Goal: Check status

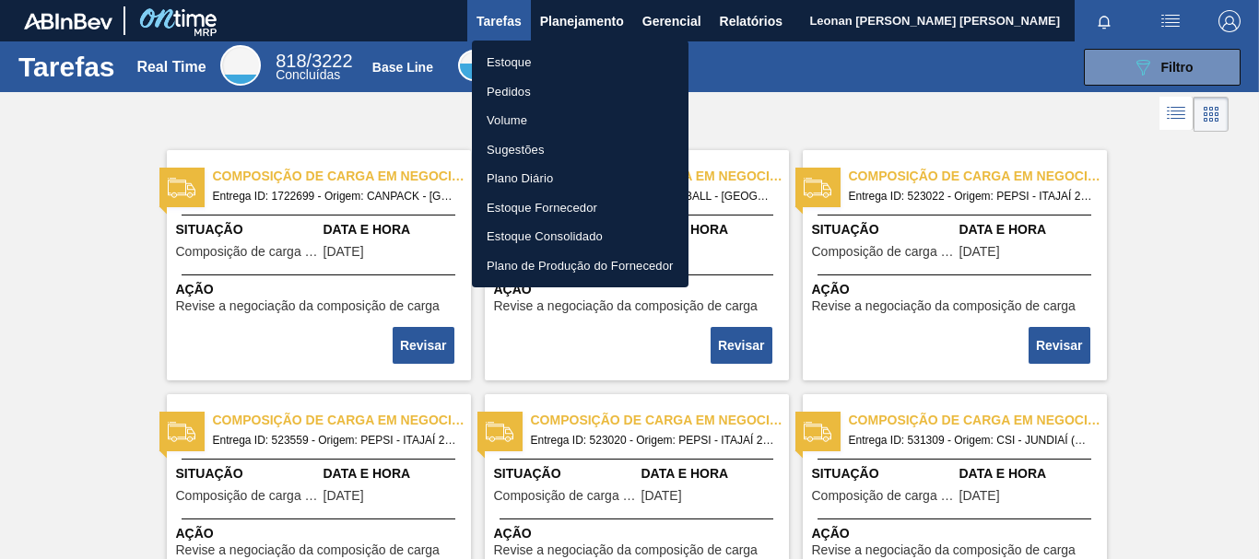
click at [515, 93] on li "Pedidos" at bounding box center [580, 91] width 217 height 29
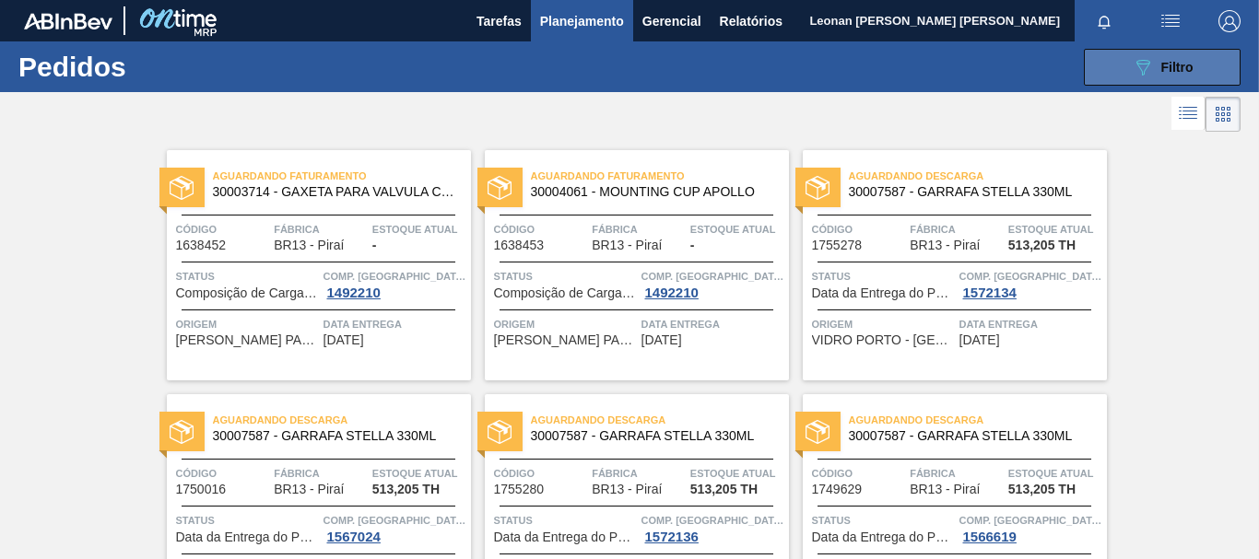
click at [1178, 74] on span "Filtro" at bounding box center [1177, 67] width 32 height 15
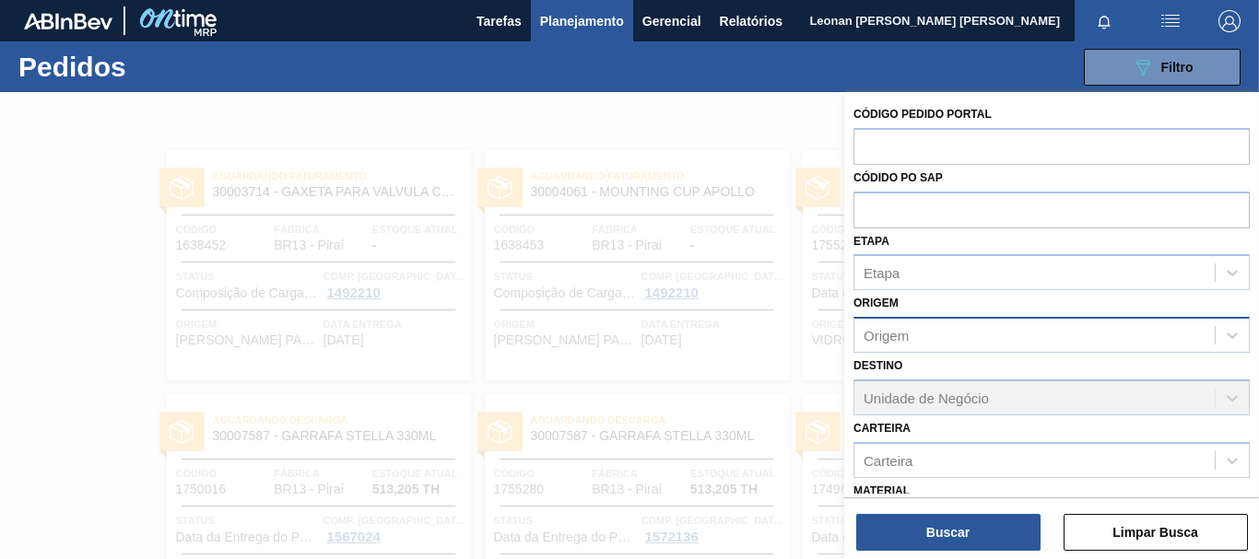
scroll to position [214, 0]
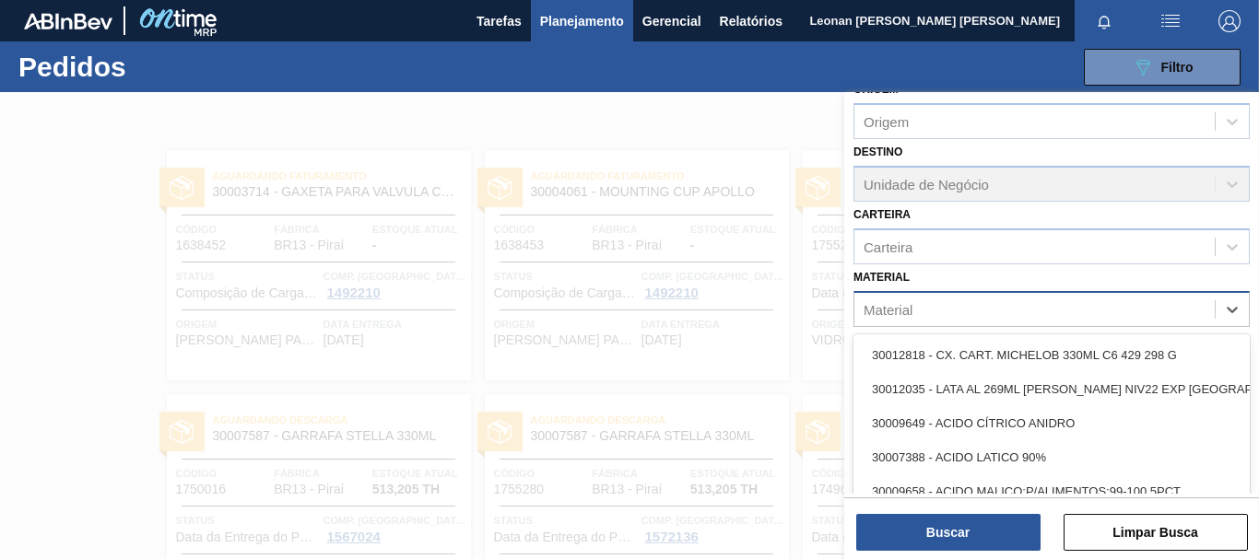
click at [966, 311] on div "Material" at bounding box center [1034, 309] width 360 height 27
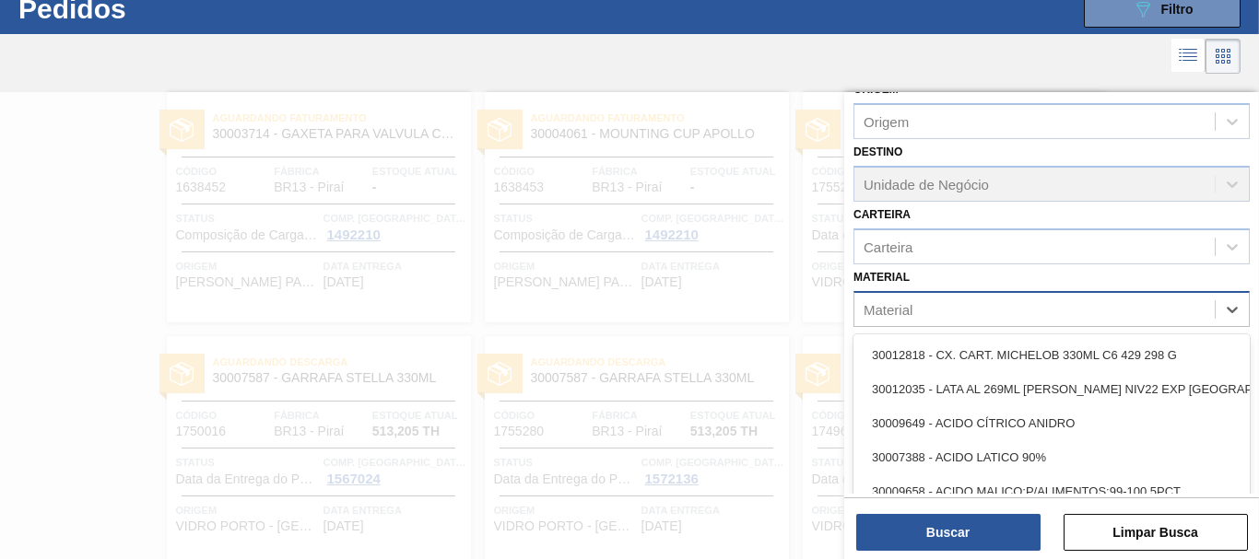
scroll to position [59, 0]
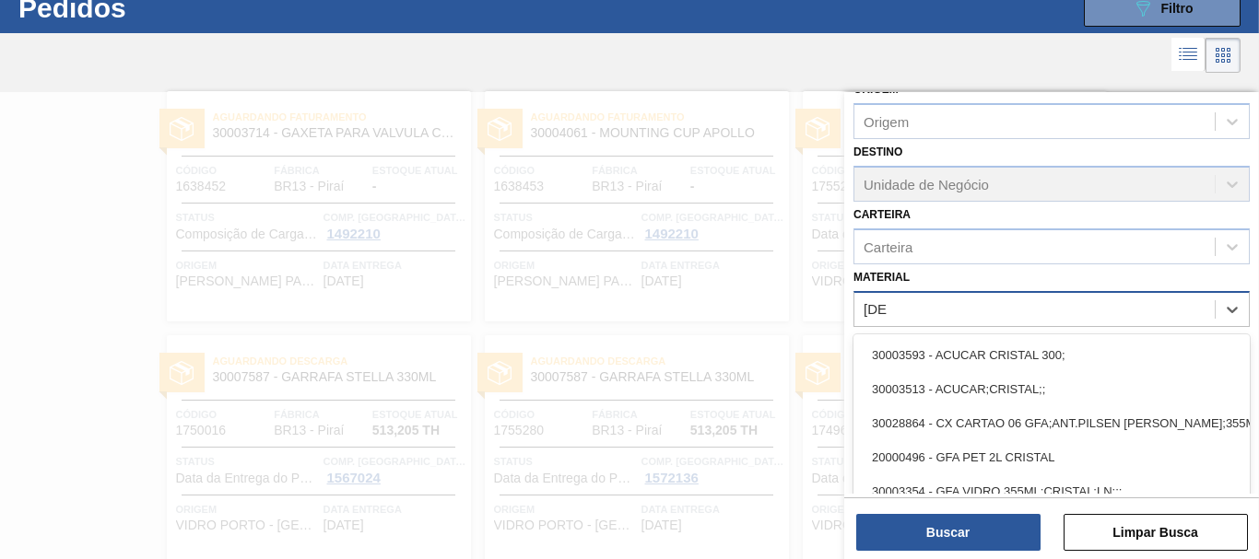
type input "[DEMOGRAPHIC_DATA]"
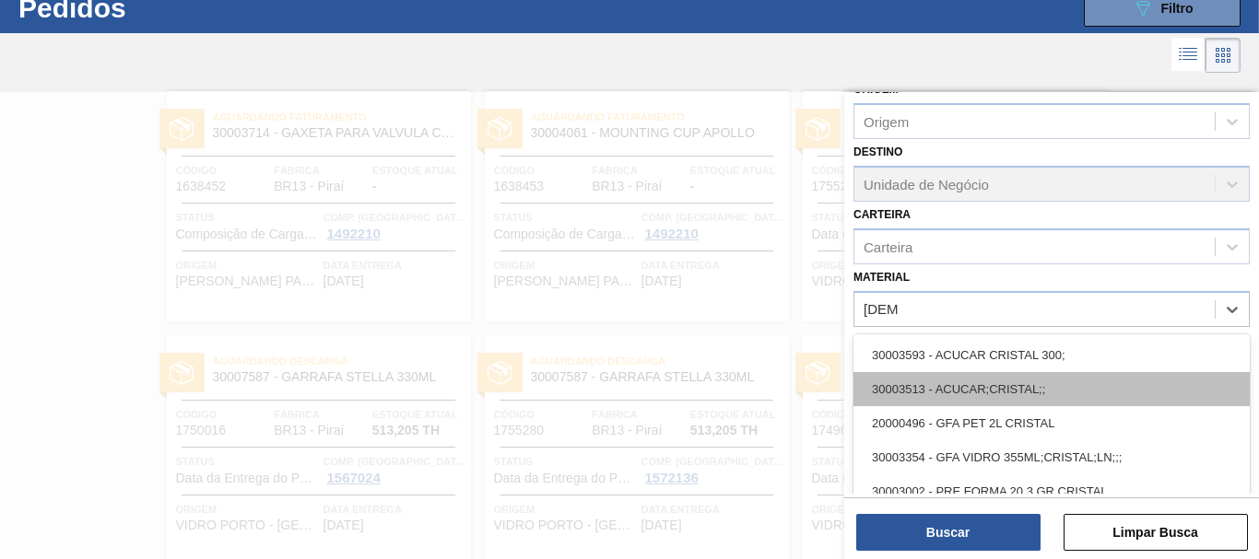
click at [963, 391] on div "30003513 - ACUCAR;CRISTAL;;" at bounding box center [1051, 389] width 396 height 34
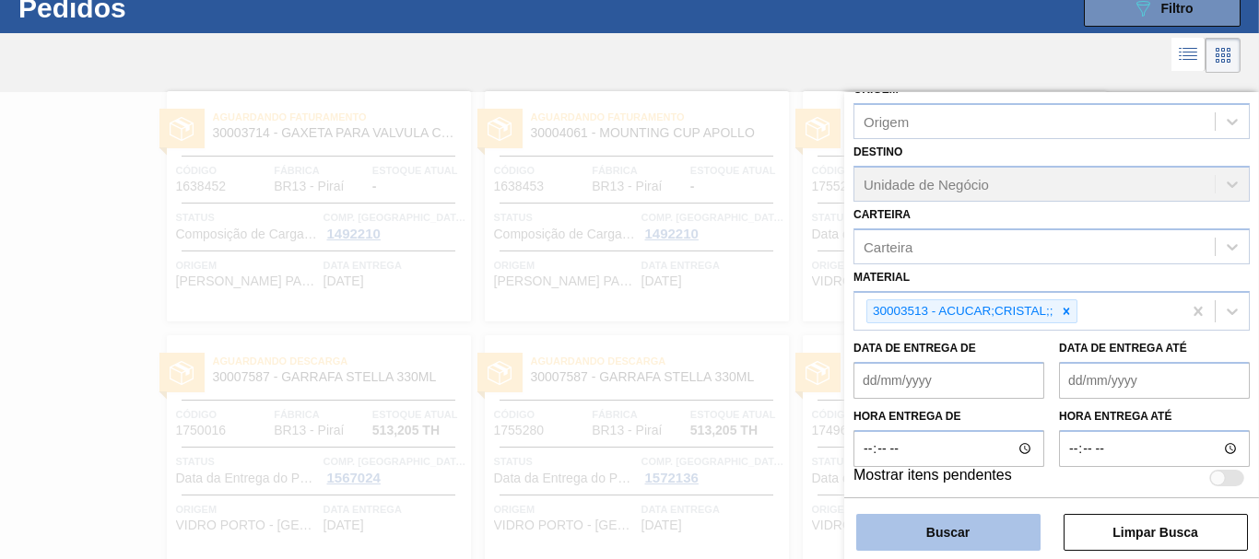
click at [979, 527] on button "Buscar" at bounding box center [948, 532] width 184 height 37
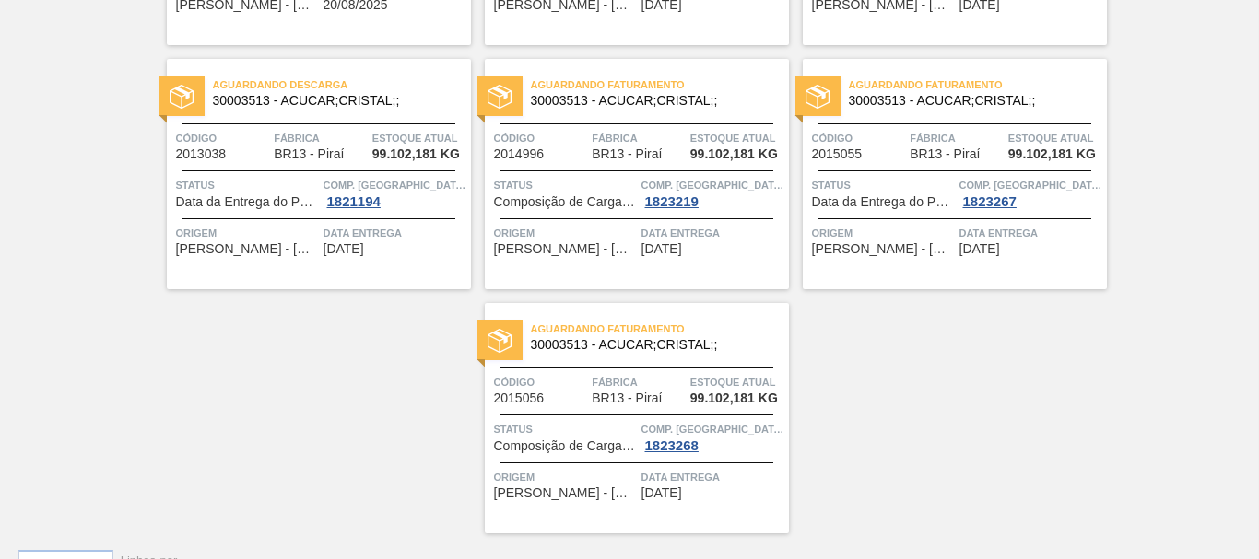
scroll to position [0, 0]
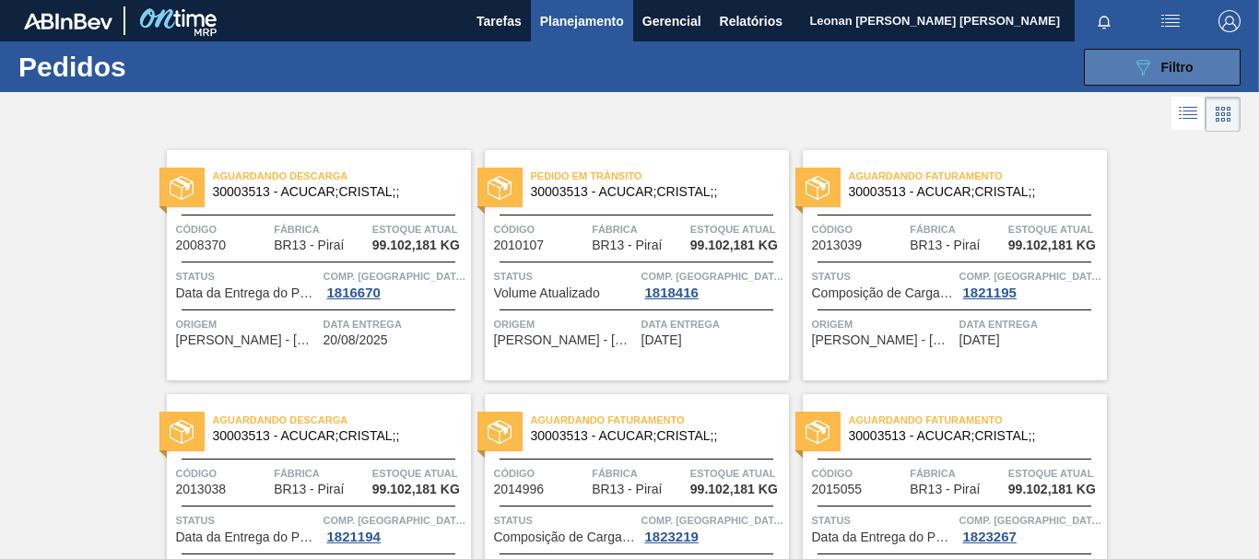
drag, startPoint x: 1195, startPoint y: 56, endPoint x: 1190, endPoint y: 78, distance: 22.6
click at [1195, 56] on button "089F7B8B-B2A5-4AFE-B5C0-19BA573D28AC Filtro" at bounding box center [1161, 67] width 157 height 37
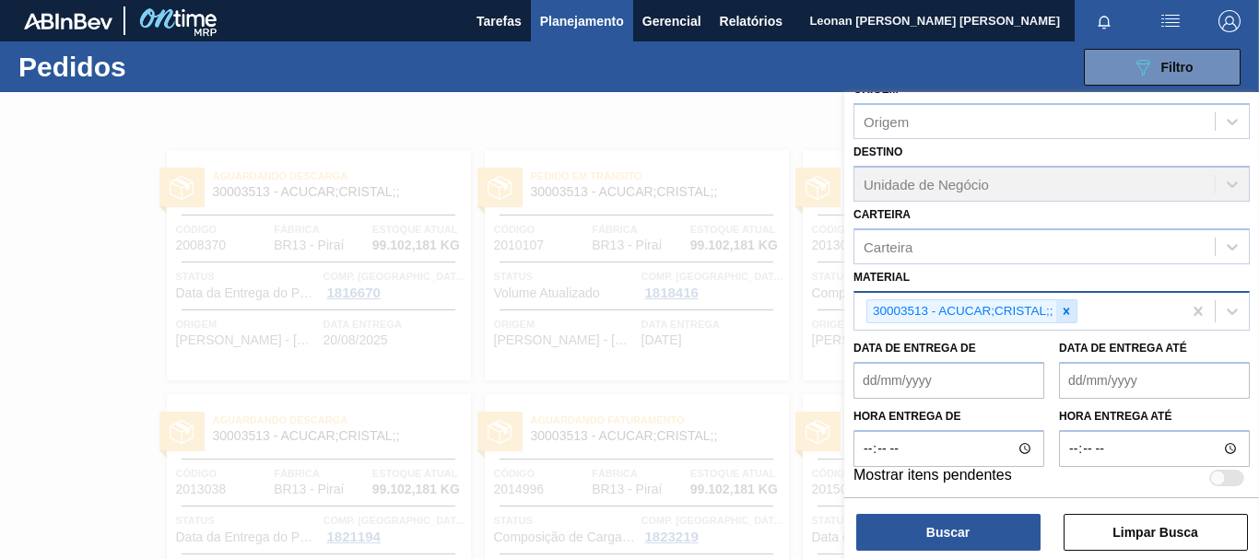
click at [1065, 304] on div at bounding box center [1066, 311] width 20 height 23
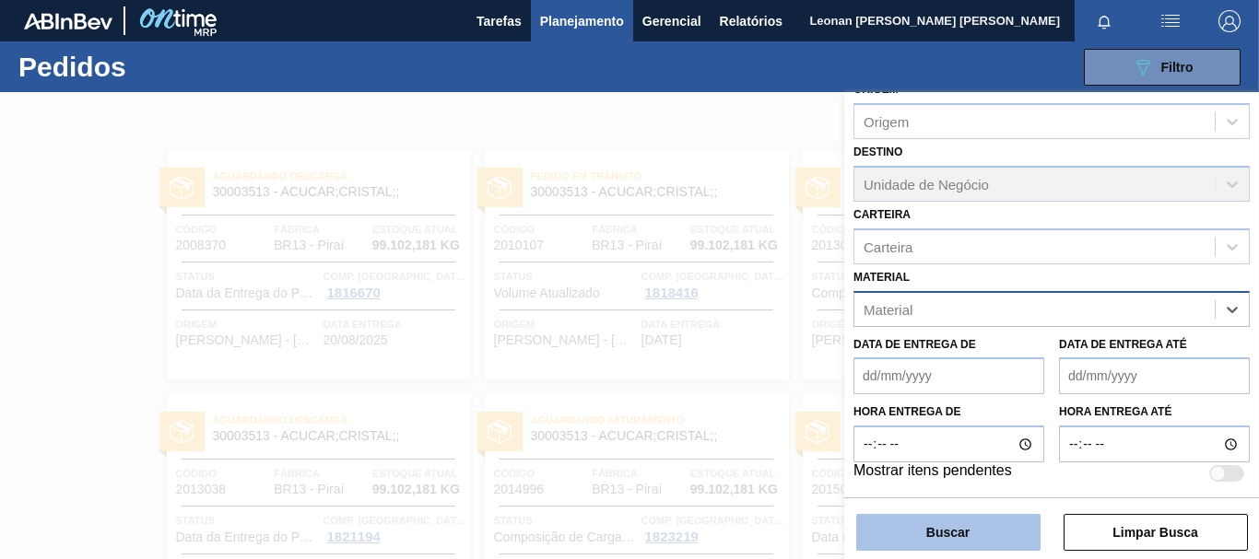
click at [964, 537] on button "Buscar" at bounding box center [948, 532] width 184 height 37
